Goal: Check status: Check status

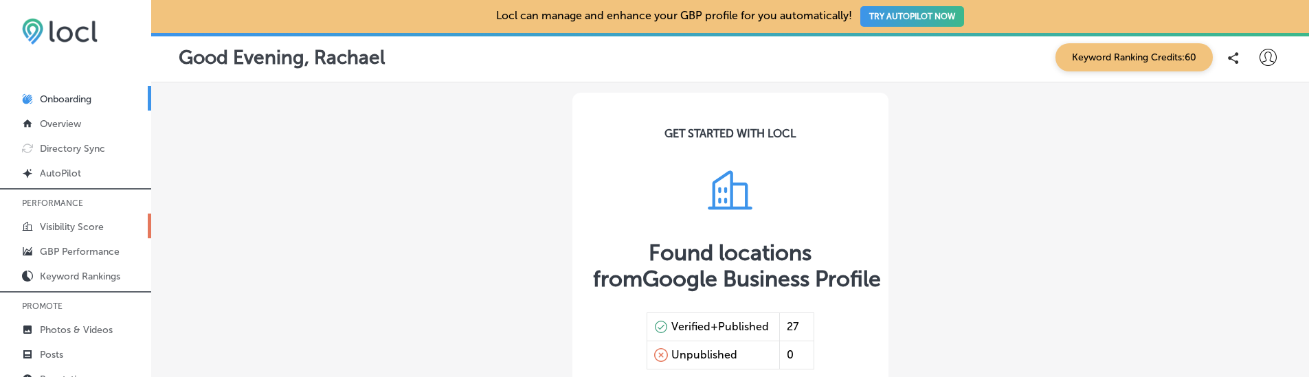
click at [106, 214] on link "Visibility Score" at bounding box center [75, 226] width 151 height 25
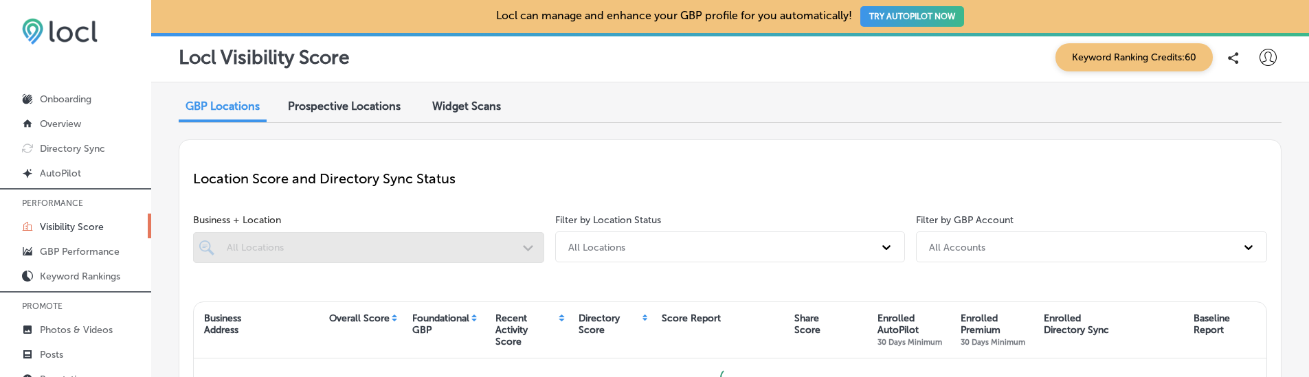
scroll to position [22, 0]
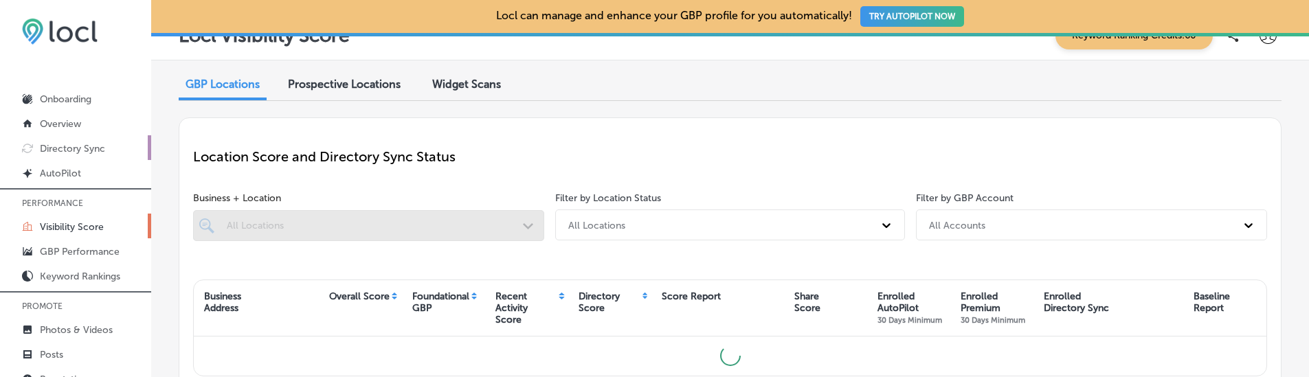
click at [116, 149] on link "Directory Sync" at bounding box center [75, 147] width 151 height 25
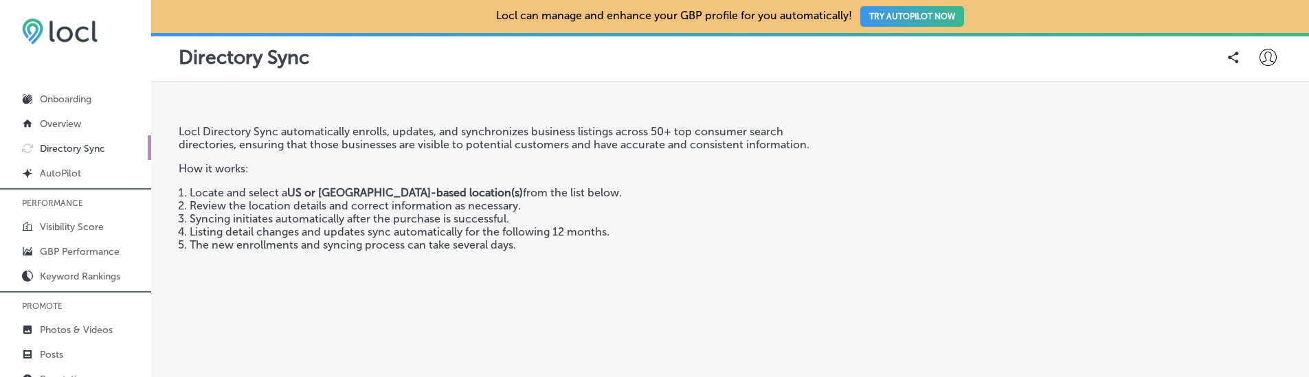
scroll to position [317, 0]
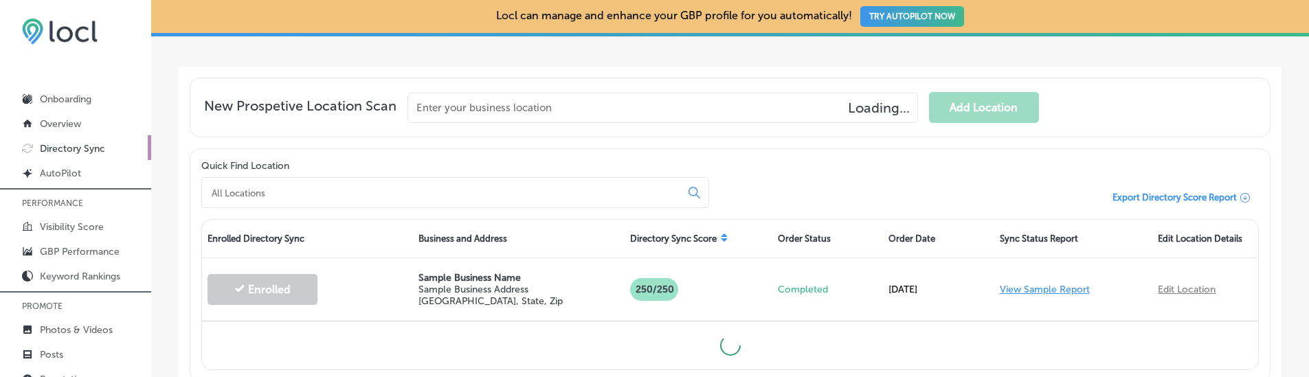
click at [400, 194] on input at bounding box center [443, 193] width 467 height 12
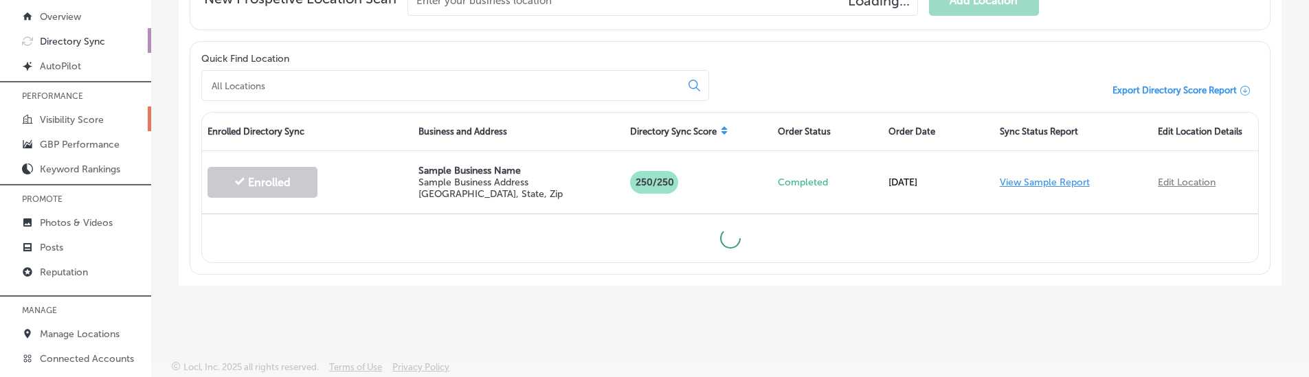
click at [102, 112] on link "Visibility Score" at bounding box center [75, 118] width 151 height 25
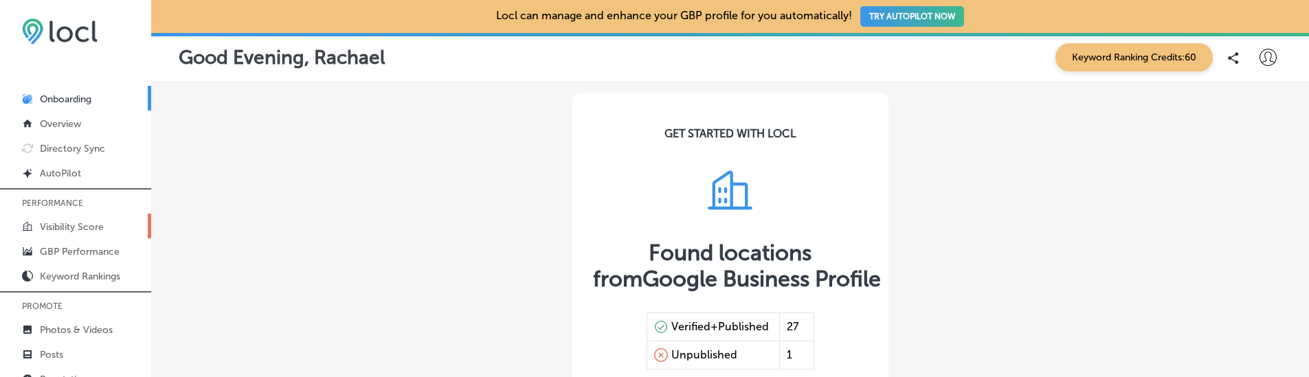
click at [94, 233] on p "Visibility Score" at bounding box center [72, 227] width 64 height 12
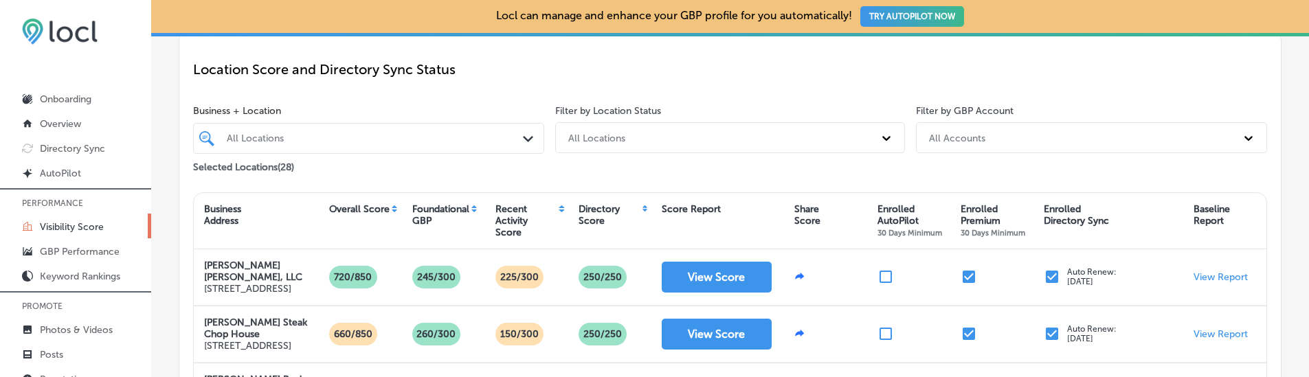
click at [446, 154] on div "All Locations Path Created with Sketch." at bounding box center [368, 138] width 351 height 31
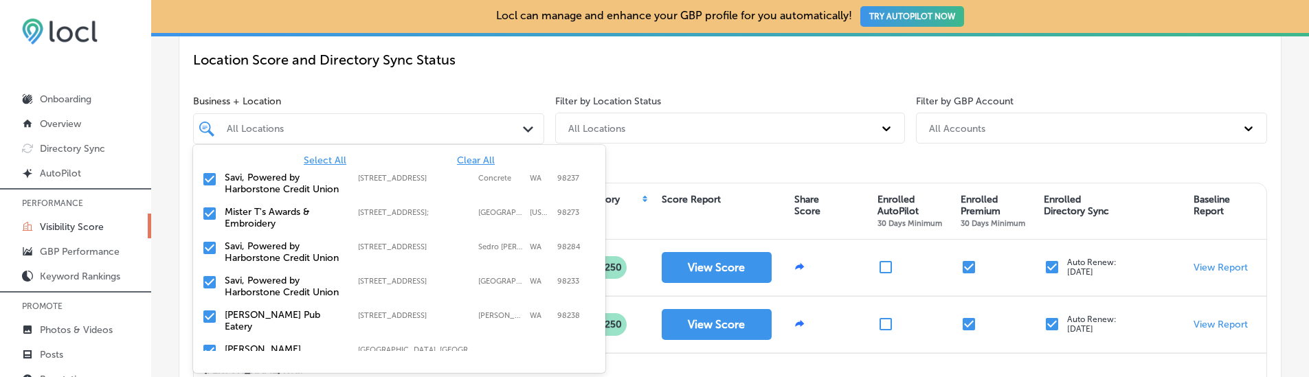
scroll to position [120, 0]
click at [478, 158] on span "Clear All" at bounding box center [476, 160] width 38 height 12
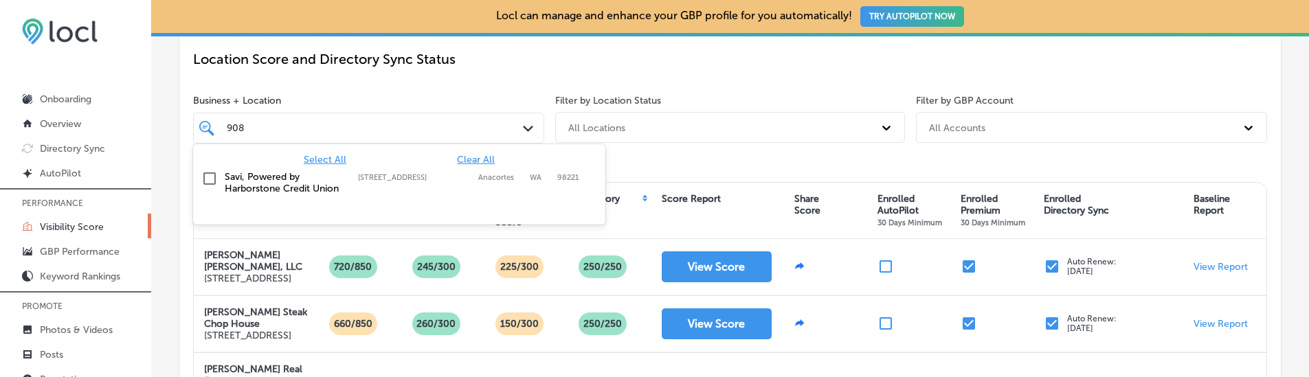
click at [311, 184] on label "Savi, Powered by Harborstone Credit Union" at bounding box center [285, 182] width 120 height 23
type input "908"
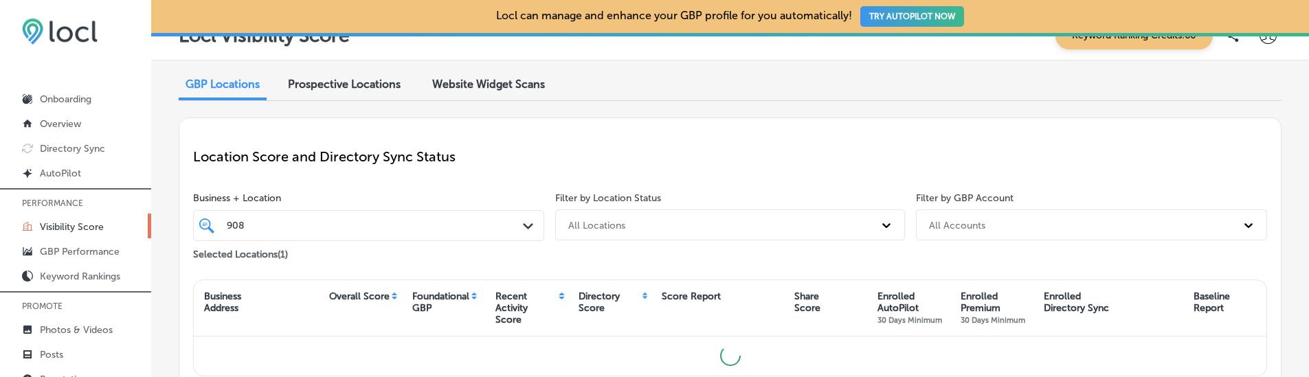
scroll to position [36, 0]
click at [492, 60] on div "GBP Locations Prospective Locations Website Widget Scans Location Score and Dir…" at bounding box center [729, 230] width 1157 height 341
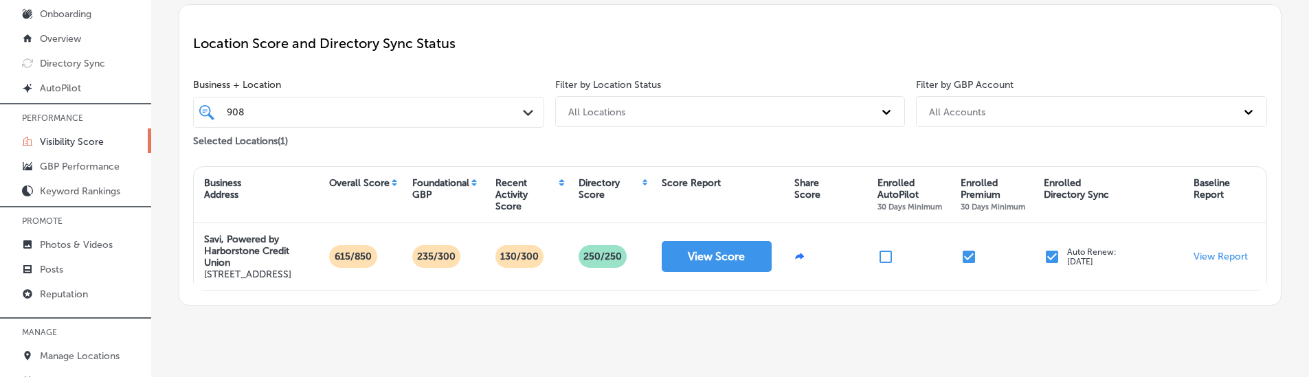
scroll to position [92, 0]
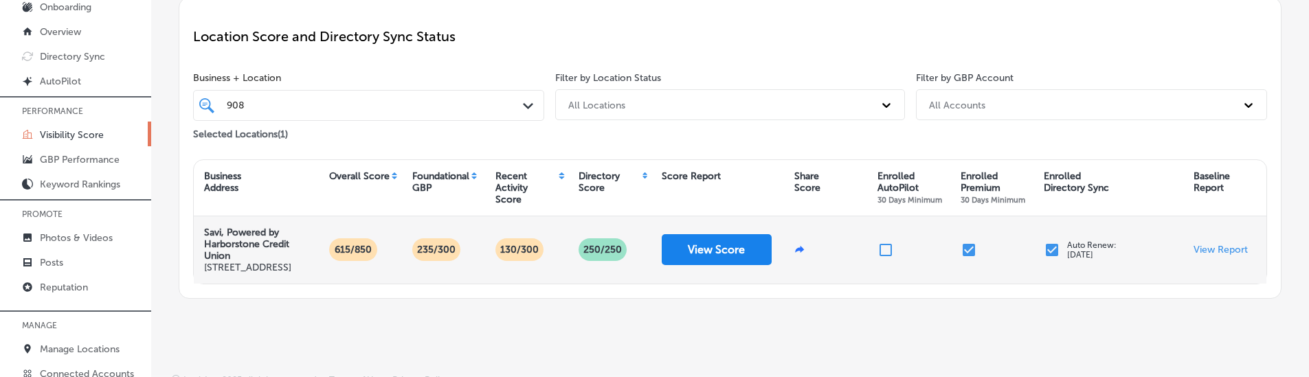
click at [694, 234] on button "View Score" at bounding box center [716, 249] width 110 height 31
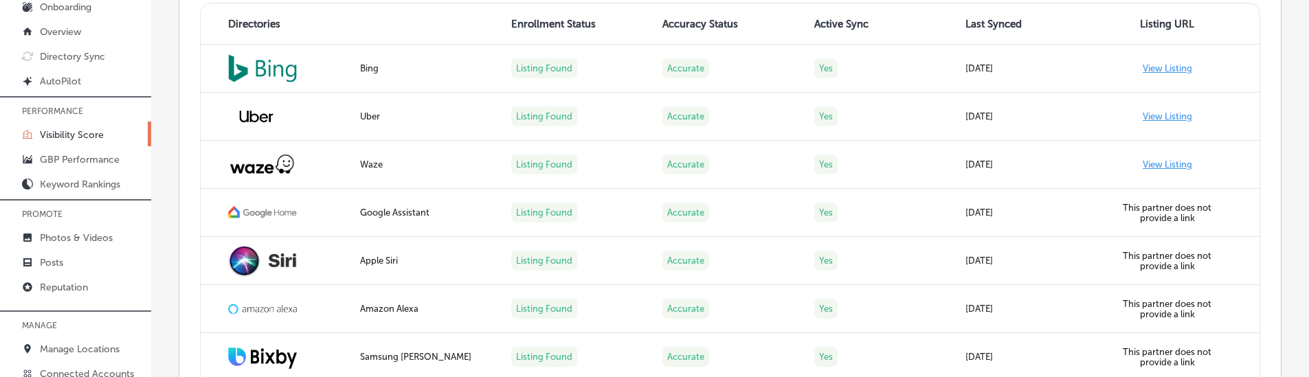
scroll to position [1149, 0]
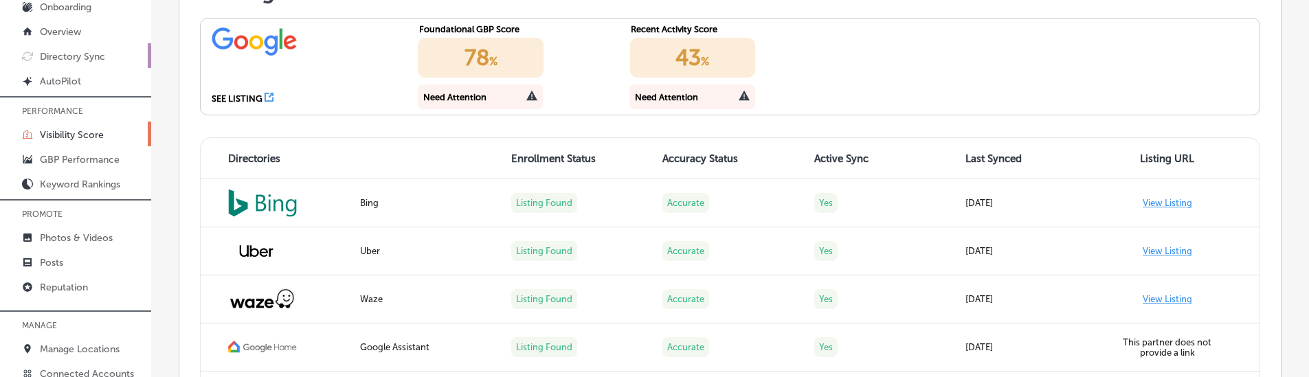
click at [77, 63] on p "Directory Sync" at bounding box center [72, 57] width 65 height 12
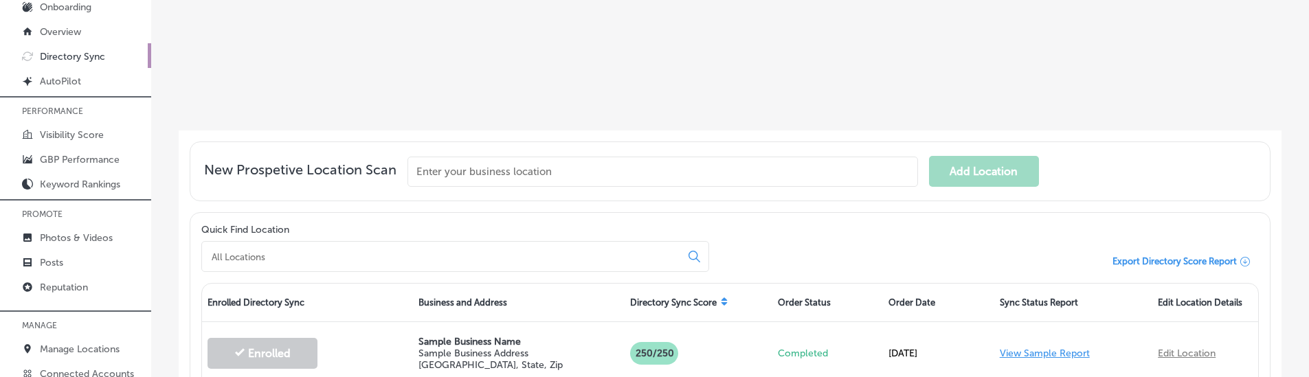
scroll to position [148, 0]
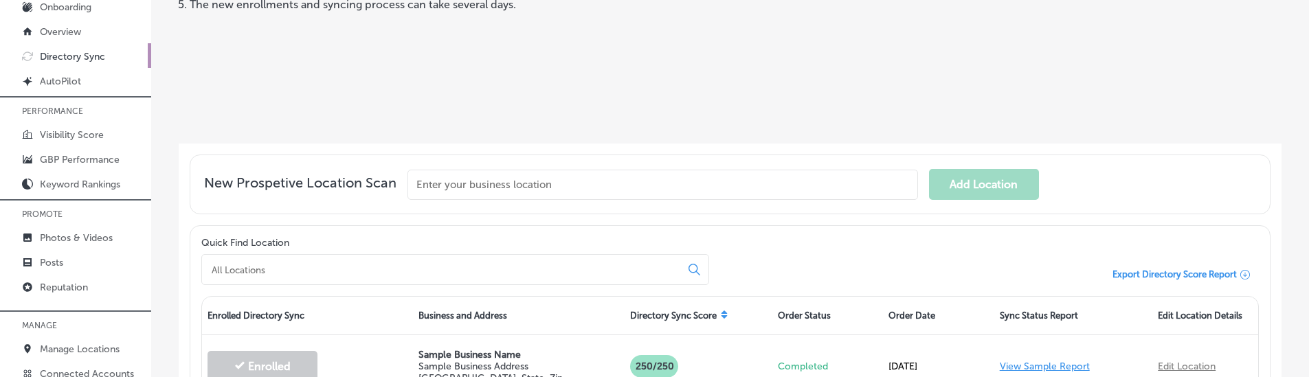
click at [558, 267] on input at bounding box center [443, 270] width 467 height 12
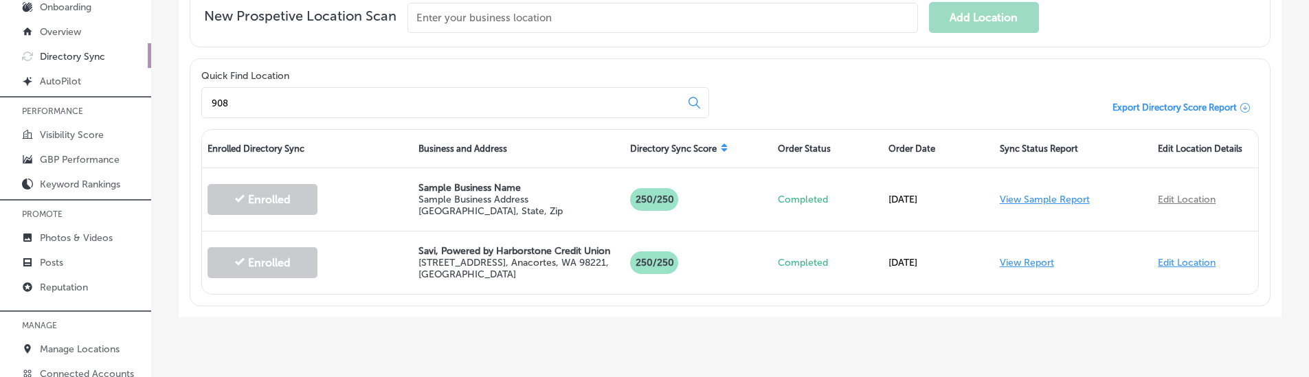
scroll to position [324, 0]
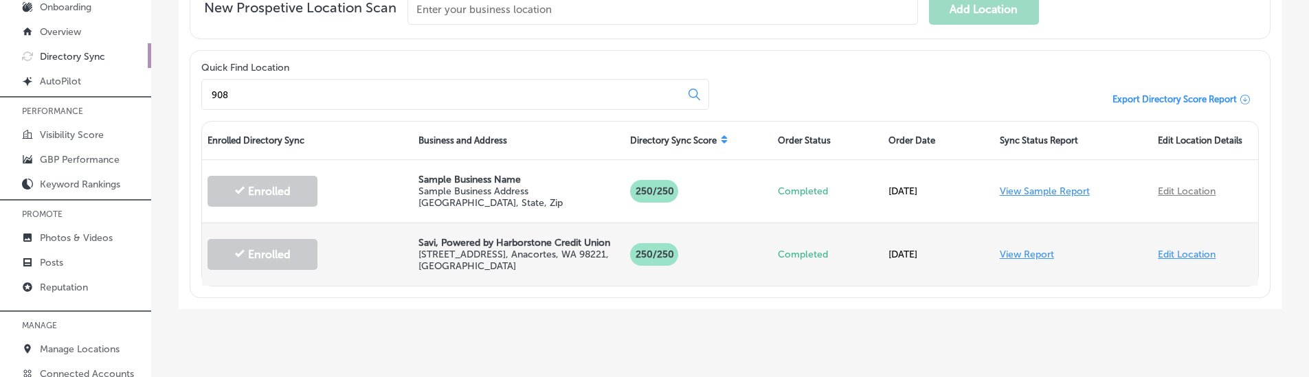
type input "908"
click at [1026, 250] on link "View Report" at bounding box center [1026, 255] width 54 height 12
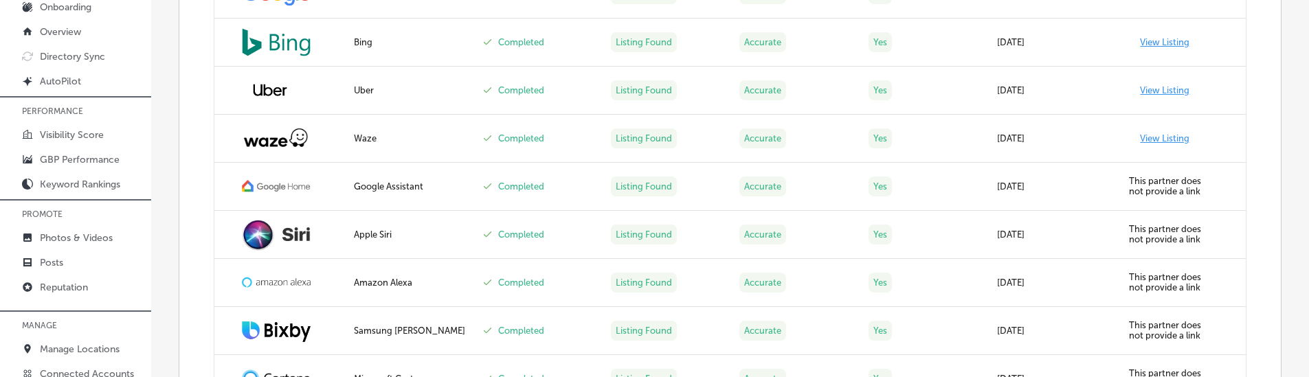
scroll to position [552, 0]
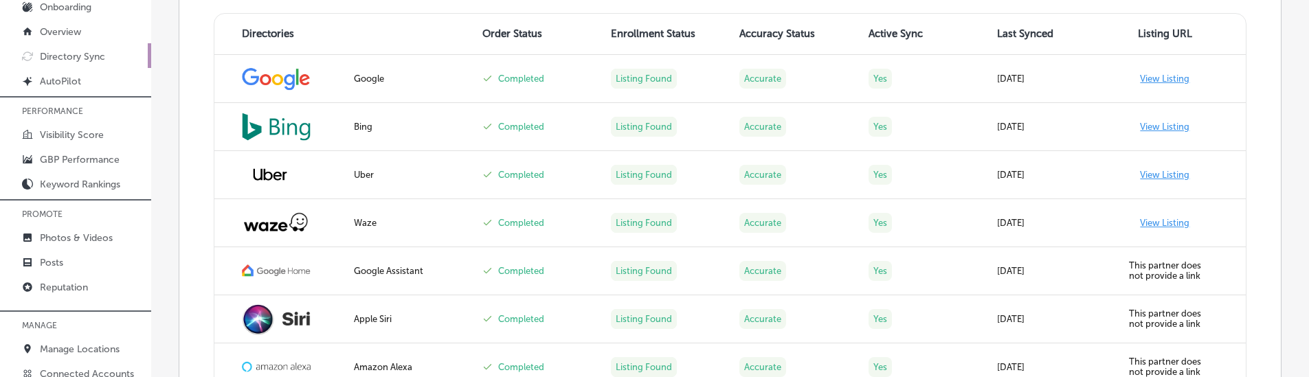
click at [67, 63] on p "Directory Sync" at bounding box center [72, 57] width 65 height 12
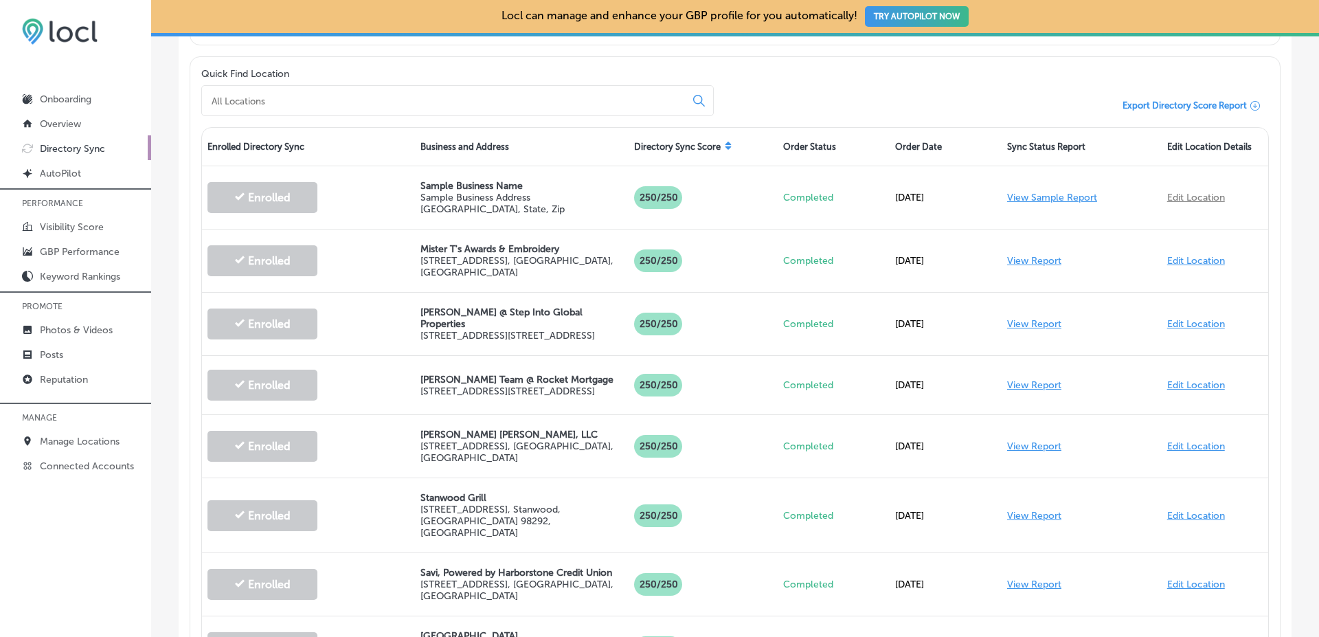
scroll to position [481, 0]
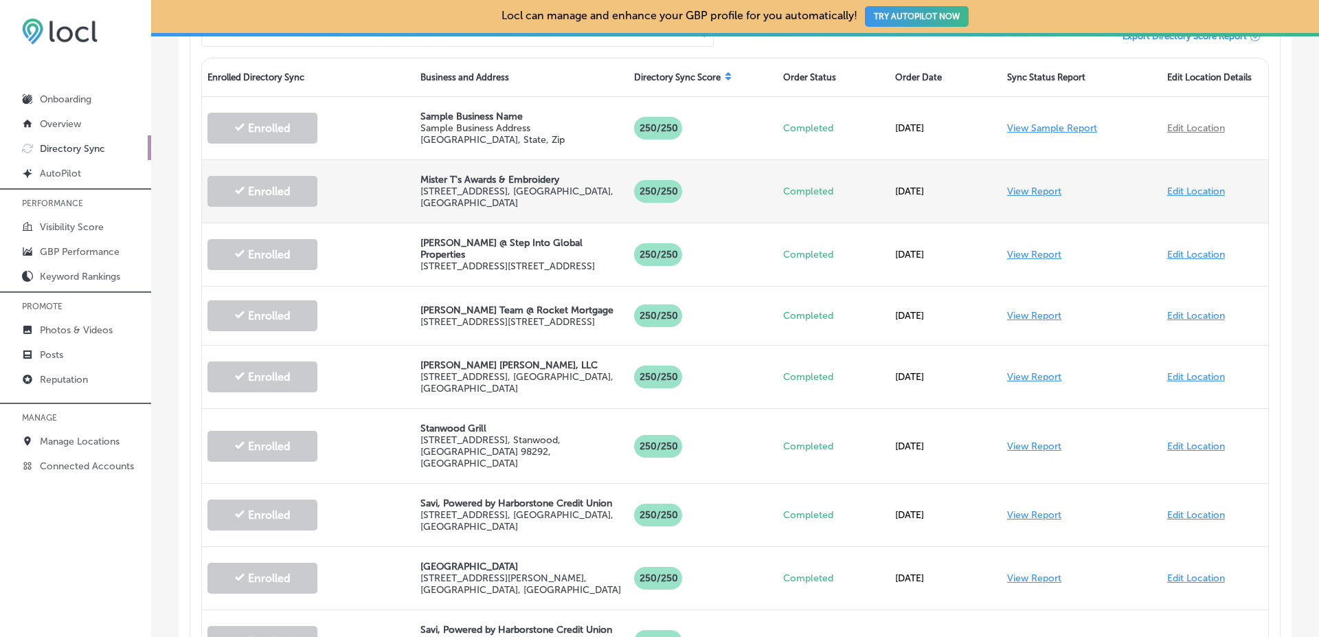
click at [1028, 188] on link "View Report" at bounding box center [1034, 191] width 54 height 12
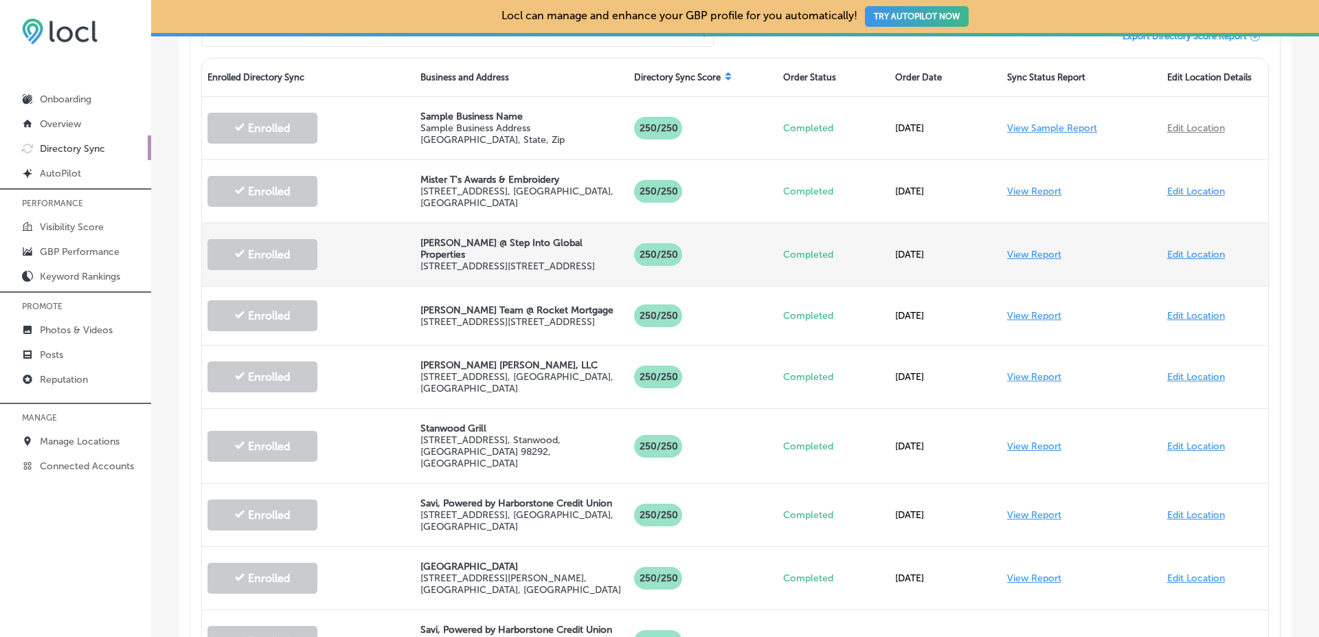
click at [1030, 249] on link "View Report" at bounding box center [1034, 255] width 54 height 12
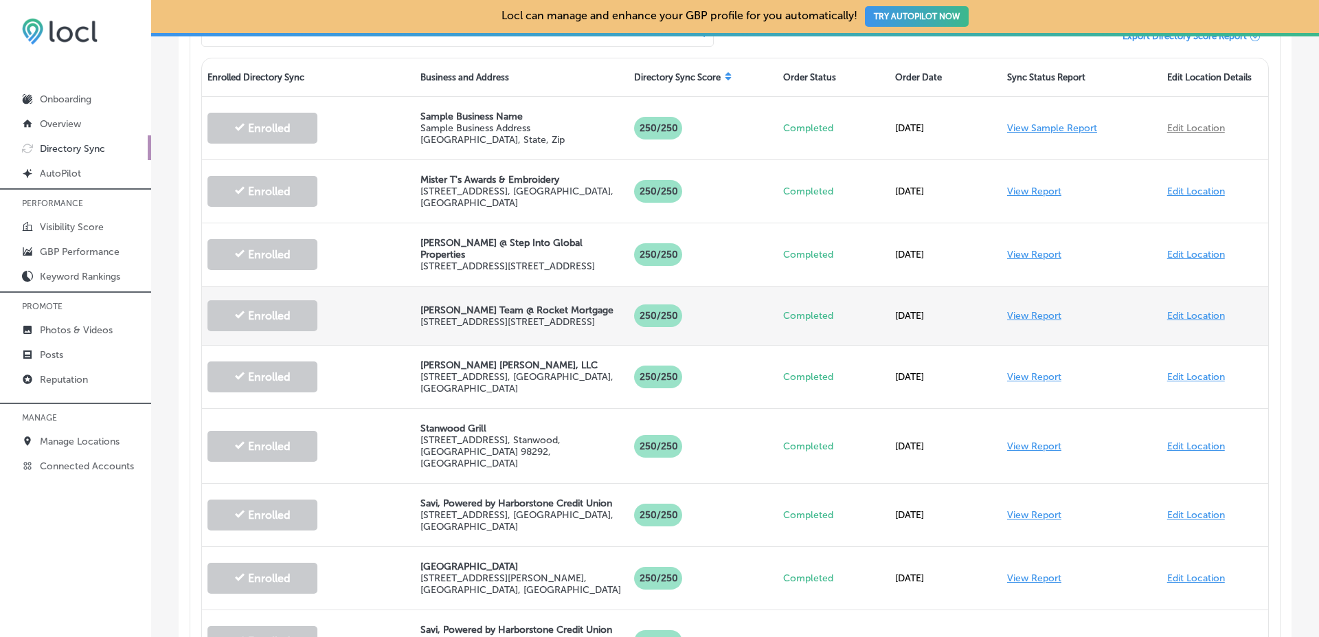
click at [1015, 319] on link "View Report" at bounding box center [1034, 316] width 54 height 12
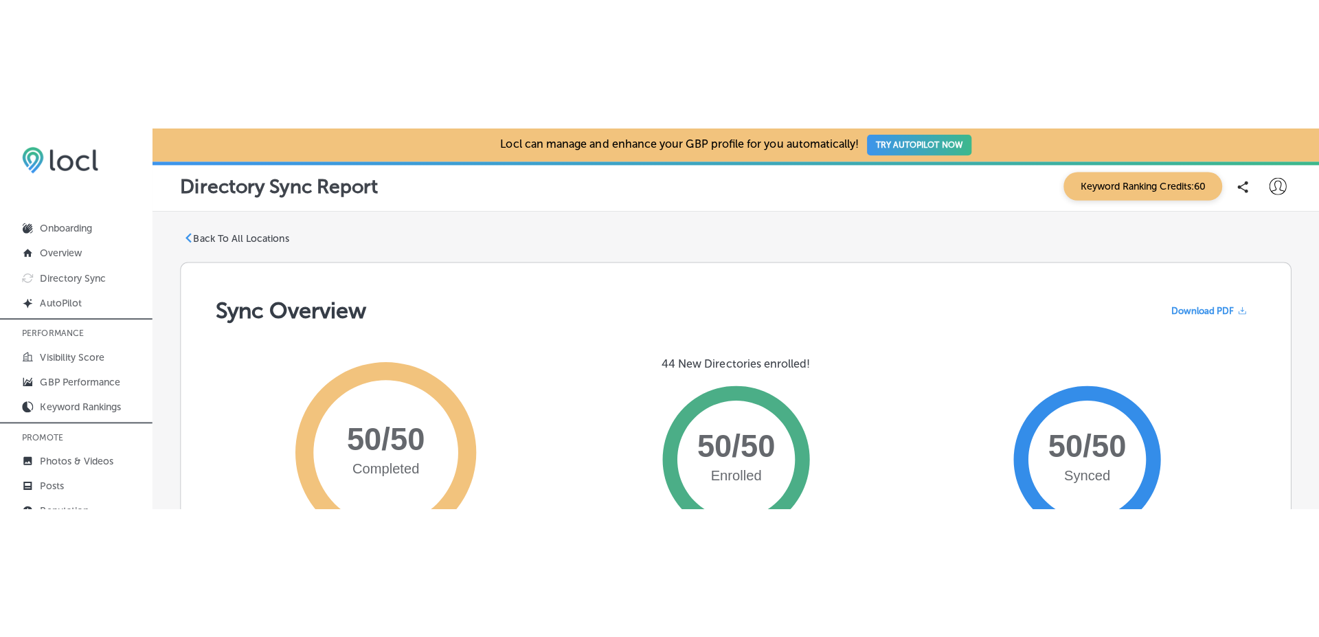
scroll to position [530, 0]
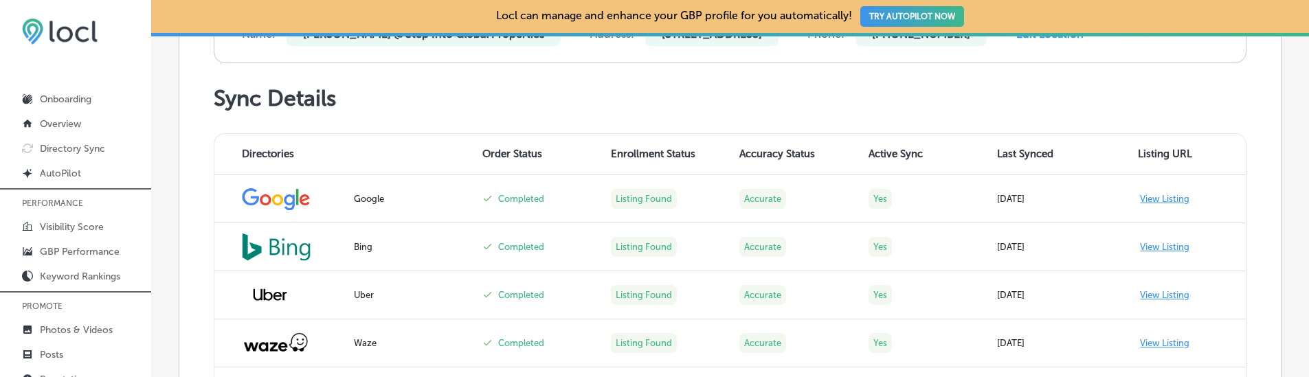
scroll to position [575, 0]
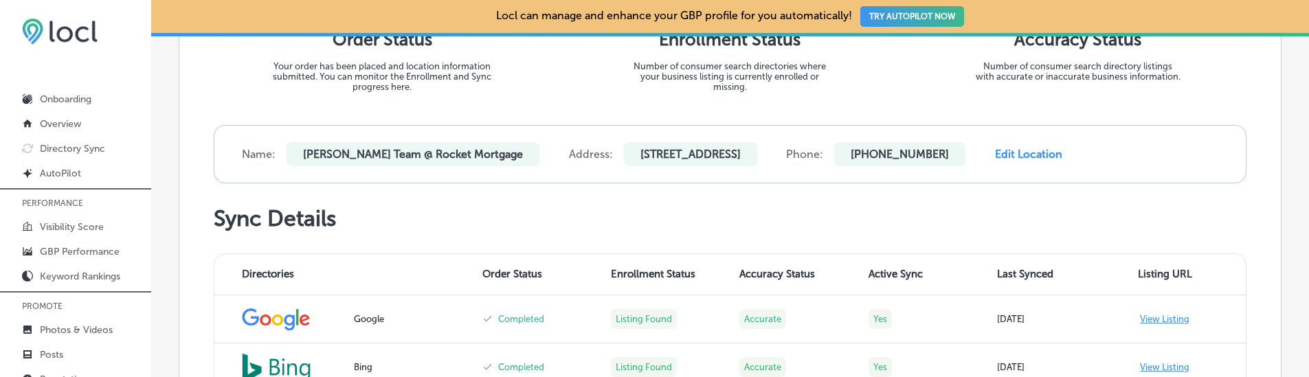
scroll to position [659, 0]
